Goal: Navigation & Orientation: Find specific page/section

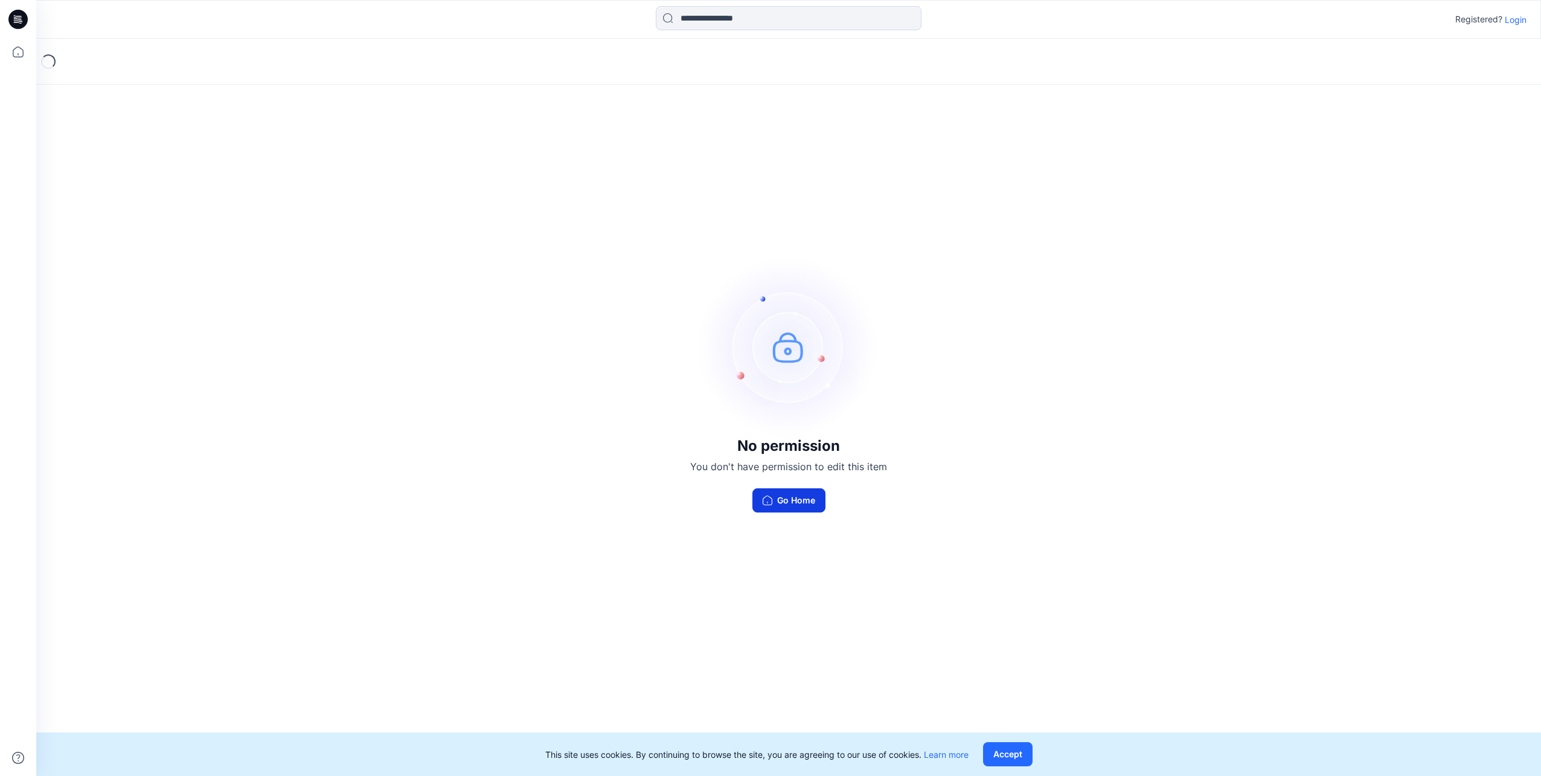
click at [808, 493] on button "Go Home" at bounding box center [789, 500] width 73 height 24
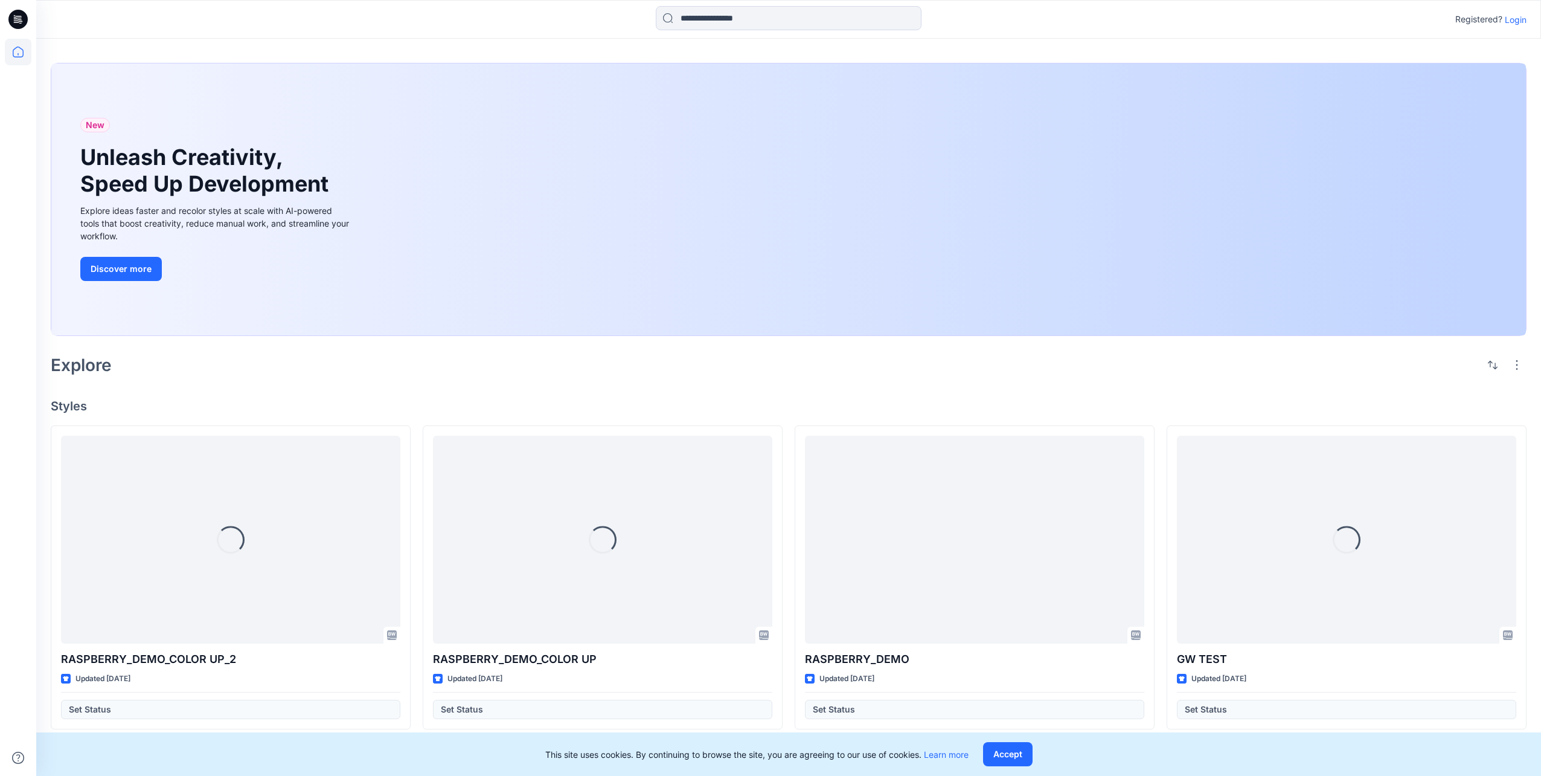
click at [1516, 16] on p "Login" at bounding box center [1516, 19] width 22 height 13
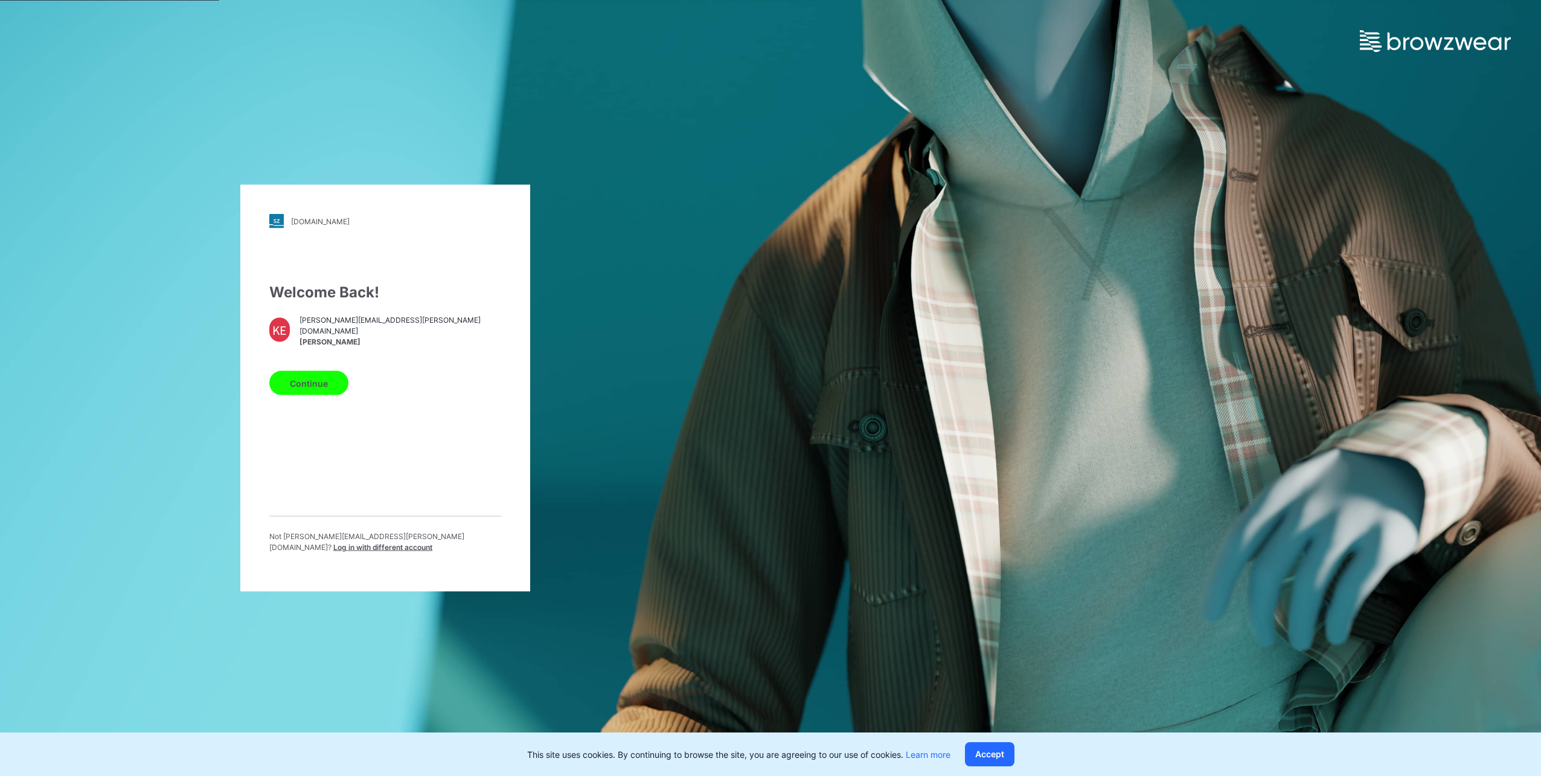
click at [319, 384] on button "Continue" at bounding box center [308, 383] width 79 height 24
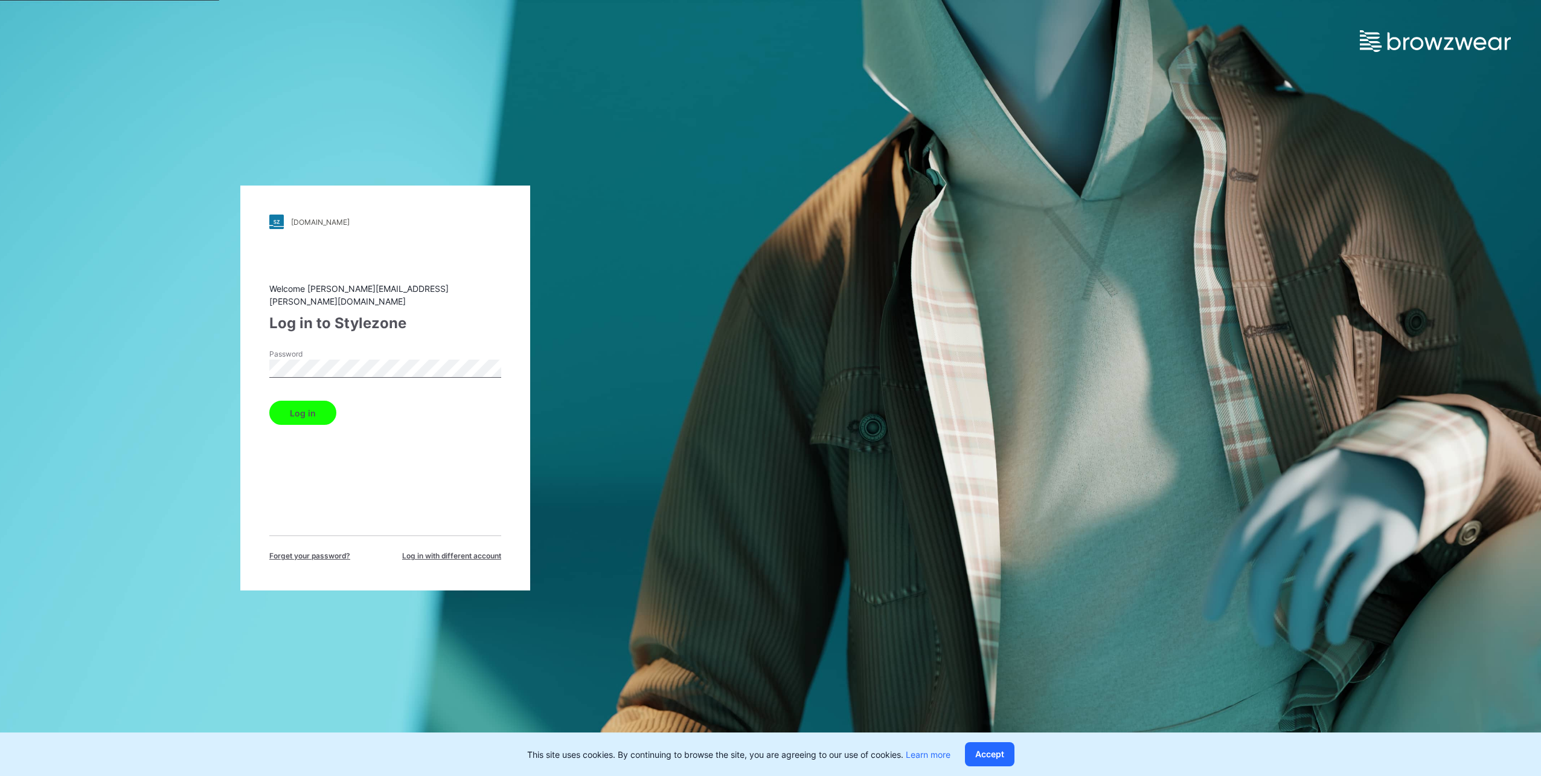
click at [309, 406] on button "Log in" at bounding box center [302, 412] width 67 height 24
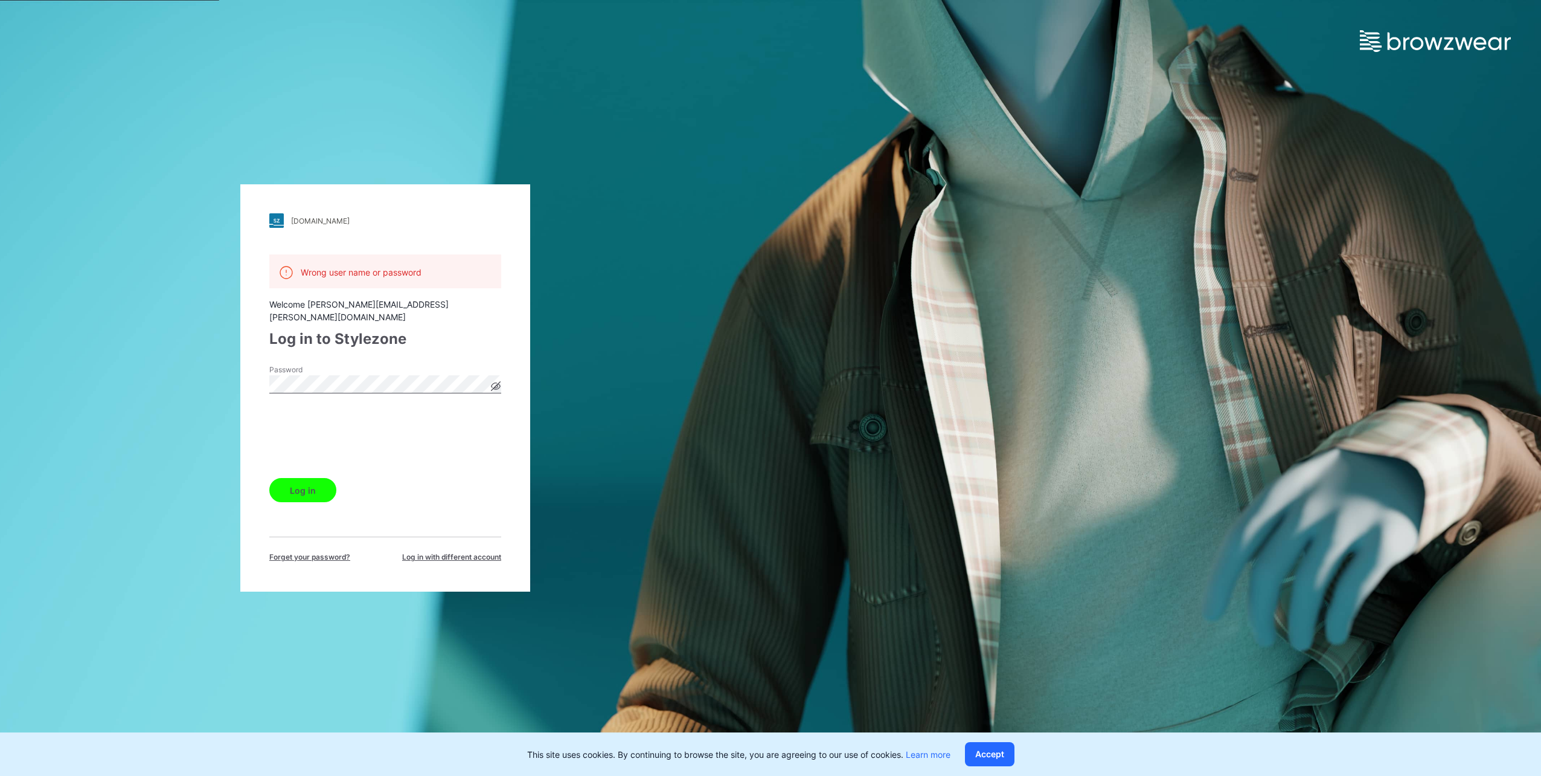
click at [305, 483] on button "Log in" at bounding box center [302, 490] width 67 height 24
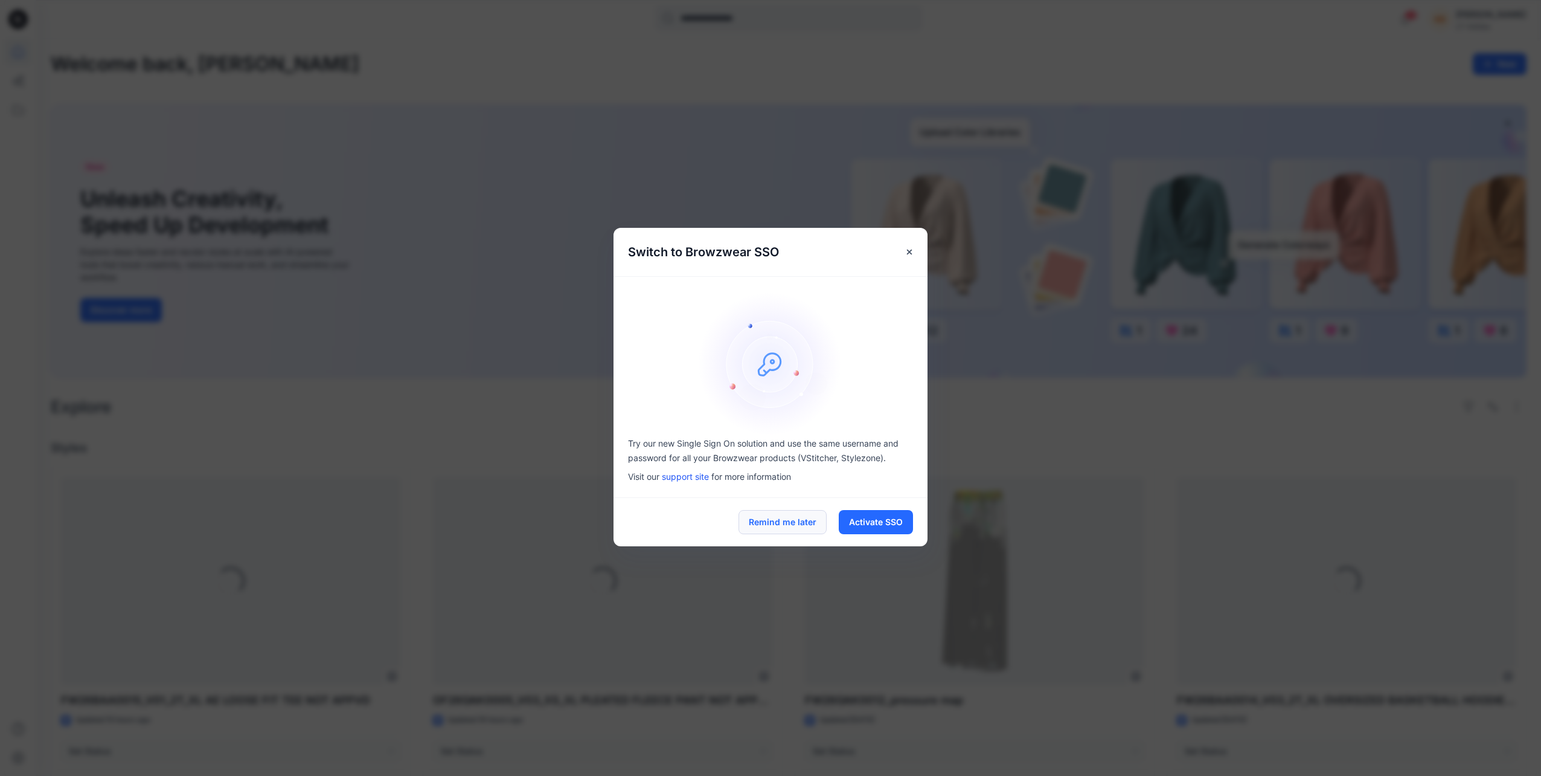
click at [783, 521] on button "Remind me later" at bounding box center [783, 522] width 88 height 24
